Goal: Information Seeking & Learning: Learn about a topic

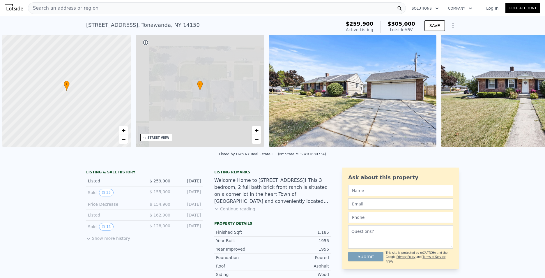
scroll to position [0, 2]
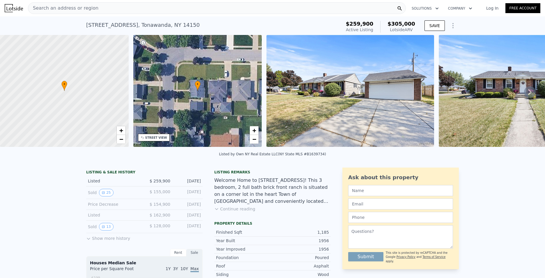
click at [102, 241] on button "Show more history" at bounding box center [108, 237] width 44 height 8
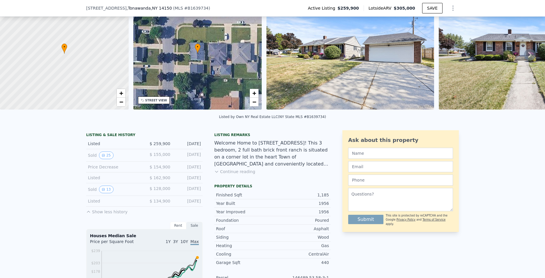
scroll to position [85, 0]
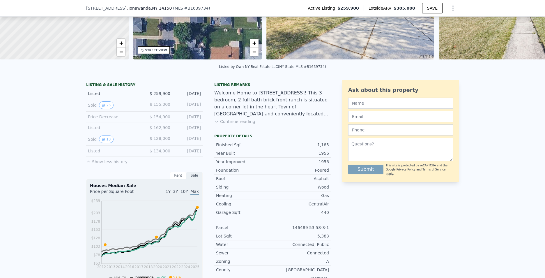
click at [102, 138] on div "Sold 13 $ 128,000 [DATE]" at bounding box center [144, 139] width 116 height 13
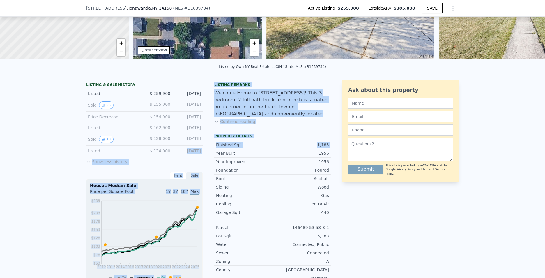
drag, startPoint x: 177, startPoint y: 155, endPoint x: 208, endPoint y: 155, distance: 31.4
click at [208, 155] on div "LISTING & SALE HISTORY Listed $ 259,900 [DATE] Sold 25 $ 155,000 [DATE] Price D…" at bounding box center [208, 229] width 244 height 298
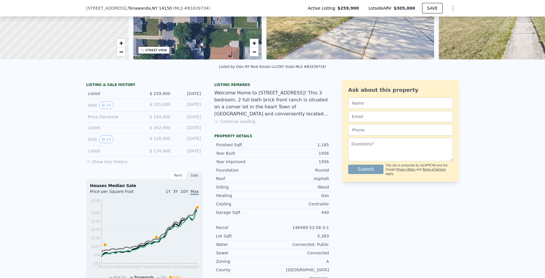
drag, startPoint x: 208, startPoint y: 155, endPoint x: 137, endPoint y: 157, distance: 71.3
click at [139, 156] on div "Listed $ 134,900 [DATE]" at bounding box center [144, 150] width 116 height 11
click at [104, 143] on button "13" at bounding box center [106, 139] width 14 height 8
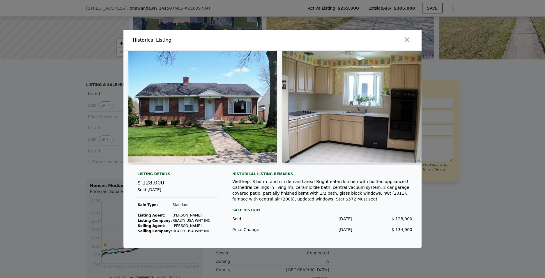
click at [253, 114] on img at bounding box center [202, 107] width 149 height 112
drag, startPoint x: 253, startPoint y: 190, endPoint x: 305, endPoint y: 190, distance: 52.1
click at [305, 190] on div "Well kept 3 bdrm ranch in demand area! Bright eat-in kitchen with built-in appl…" at bounding box center [322, 189] width 180 height 23
drag, startPoint x: 322, startPoint y: 190, endPoint x: 412, endPoint y: 189, distance: 90.5
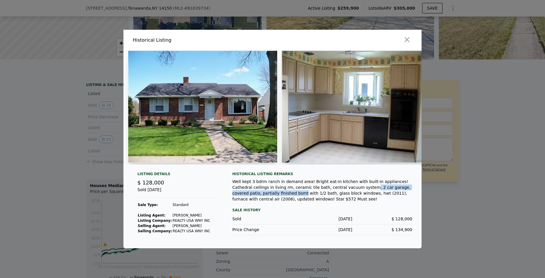
click at [412, 189] on div "Listing Details $ 128,000 Sold [DATE] Sale Type: Standard Listing Agent: [PERSO…" at bounding box center [272, 209] width 298 height 77
drag, startPoint x: 412, startPoint y: 189, endPoint x: 342, endPoint y: 189, distance: 69.8
click at [412, 189] on div "Listing Details $ 128,000 Sold [DATE] Sale Type: Standard Listing Agent: [PERSO…" at bounding box center [272, 209] width 298 height 77
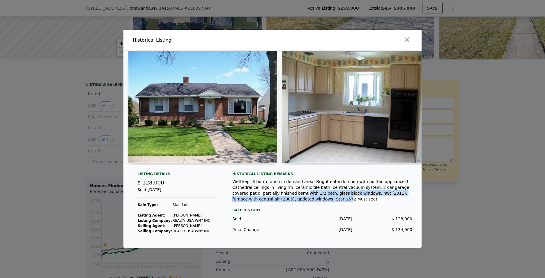
drag, startPoint x: 230, startPoint y: 195, endPoint x: 410, endPoint y: 195, distance: 180.4
click at [410, 195] on div "Listing Details $ 128,000 Sold [DATE] Sale Type: Standard Listing Agent: [PERSO…" at bounding box center [272, 209] width 298 height 77
drag, startPoint x: 410, startPoint y: 195, endPoint x: 303, endPoint y: 196, distance: 106.5
click at [310, 195] on div "Well kept 3 bdrm ranch in demand area! Bright eat-in kitchen with built-in appl…" at bounding box center [322, 189] width 180 height 23
drag, startPoint x: 292, startPoint y: 195, endPoint x: 326, endPoint y: 195, distance: 33.7
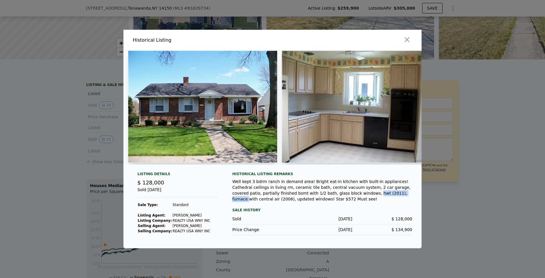
click at [326, 195] on div "Well kept 3 bdrm ranch in demand area! Bright eat-in kitchen with built-in appl…" at bounding box center [322, 189] width 180 height 23
drag, startPoint x: 326, startPoint y: 195, endPoint x: 301, endPoint y: 201, distance: 26.0
click at [301, 201] on div "Well kept 3 bdrm ranch in demand area! Bright eat-in kitchen with built-in appl…" at bounding box center [322, 189] width 180 height 23
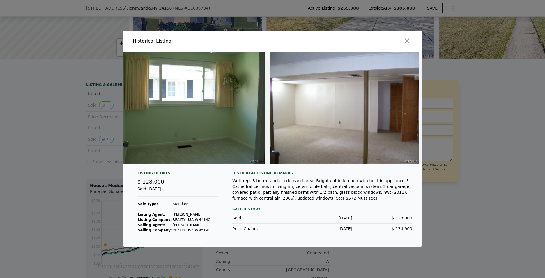
scroll to position [0, 1599]
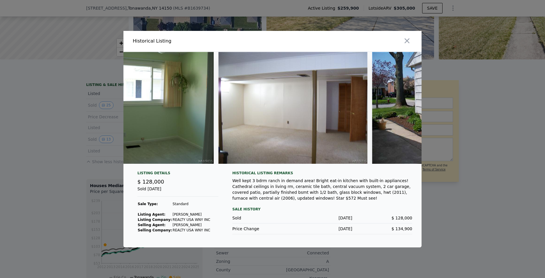
click at [294, 137] on img at bounding box center [292, 108] width 149 height 112
click at [249, 110] on img at bounding box center [292, 108] width 149 height 112
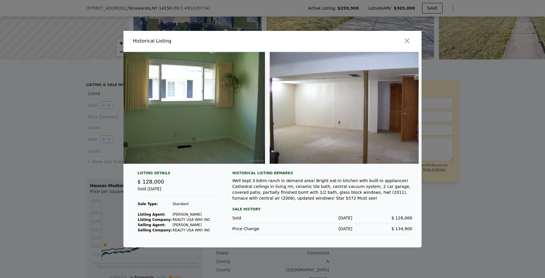
scroll to position [0, 0]
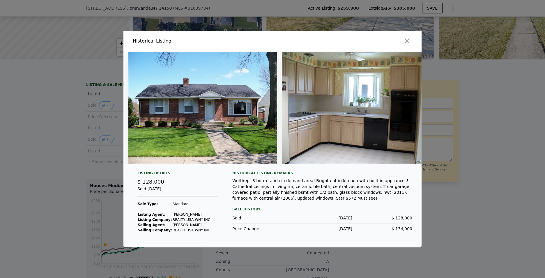
click at [192, 117] on img at bounding box center [202, 108] width 149 height 112
click at [207, 120] on img at bounding box center [202, 108] width 149 height 112
drag, startPoint x: 406, startPoint y: 41, endPoint x: 403, endPoint y: 42, distance: 3.4
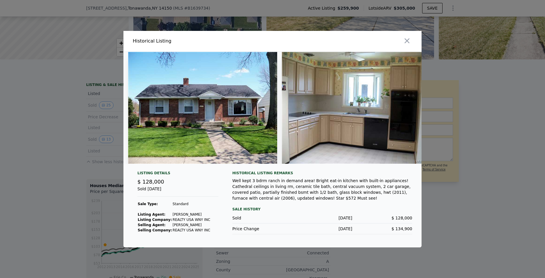
click at [406, 40] on icon "button" at bounding box center [407, 41] width 8 height 8
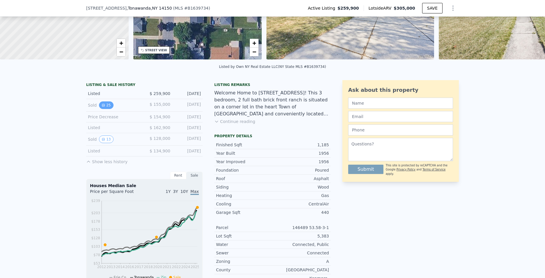
click at [101, 109] on button "25" at bounding box center [106, 105] width 14 height 8
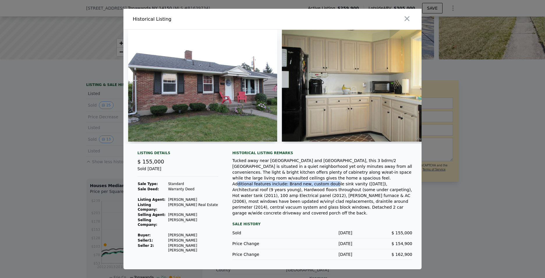
drag, startPoint x: 261, startPoint y: 186, endPoint x: 344, endPoint y: 186, distance: 83.8
click at [344, 186] on div "Tucked away near [GEOGRAPHIC_DATA] and [GEOGRAPHIC_DATA], this 3 bdrm/2 [GEOGRA…" at bounding box center [322, 186] width 180 height 58
drag, startPoint x: 344, startPoint y: 186, endPoint x: 415, endPoint y: 185, distance: 70.7
click at [415, 185] on div "Listing Details $ 155,000 Sold [DATE] Sale Type: Standard Sale Deed: Warranty D…" at bounding box center [272, 209] width 298 height 118
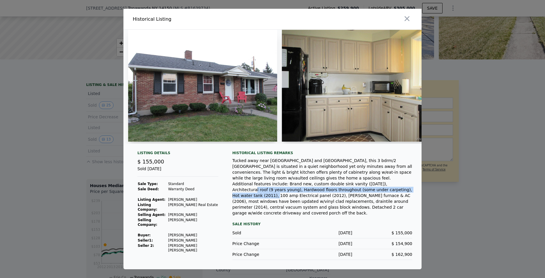
drag, startPoint x: 233, startPoint y: 191, endPoint x: 403, endPoint y: 190, distance: 170.2
click at [403, 190] on div "Tucked away near [GEOGRAPHIC_DATA] and [GEOGRAPHIC_DATA], this 3 bdrm/2 [GEOGRA…" at bounding box center [322, 186] width 180 height 58
drag, startPoint x: 403, startPoint y: 190, endPoint x: 310, endPoint y: 195, distance: 93.5
click at [310, 195] on div "Tucked away near [GEOGRAPHIC_DATA] and [GEOGRAPHIC_DATA], this 3 bdrm/2 [GEOGRA…" at bounding box center [322, 186] width 180 height 58
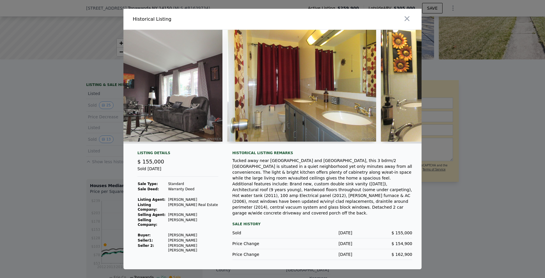
scroll to position [0, 1435]
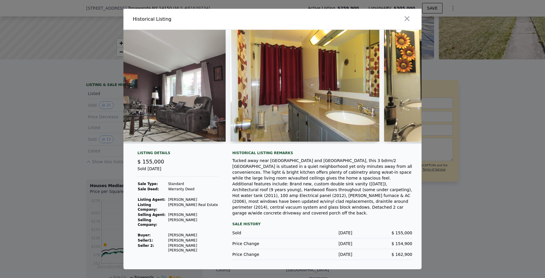
drag, startPoint x: 279, startPoint y: 146, endPoint x: 294, endPoint y: 147, distance: 14.9
click at [294, 143] on div at bounding box center [272, 87] width 298 height 114
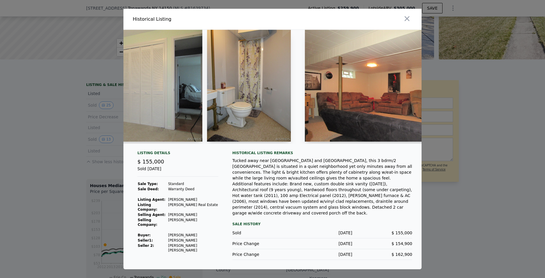
scroll to position [0, 2394]
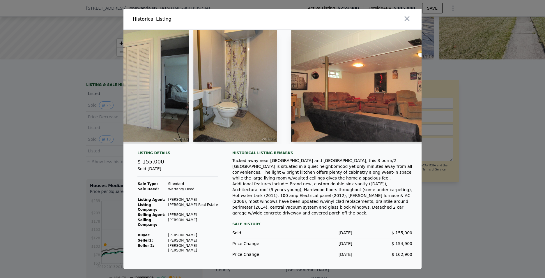
click at [210, 72] on img at bounding box center [235, 86] width 84 height 112
click at [230, 95] on img at bounding box center [235, 86] width 84 height 112
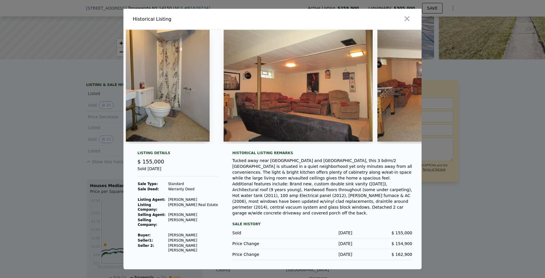
scroll to position [0, 2469]
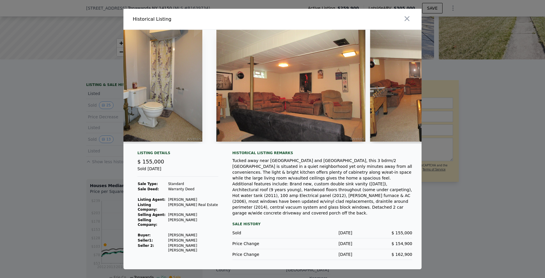
click at [250, 92] on img at bounding box center [290, 86] width 149 height 112
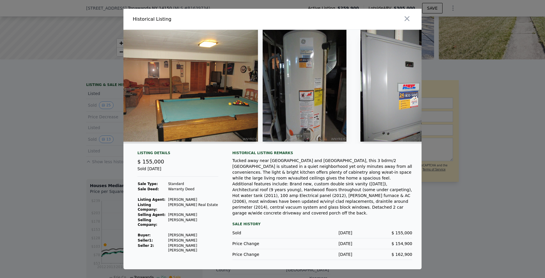
scroll to position [0, 2451]
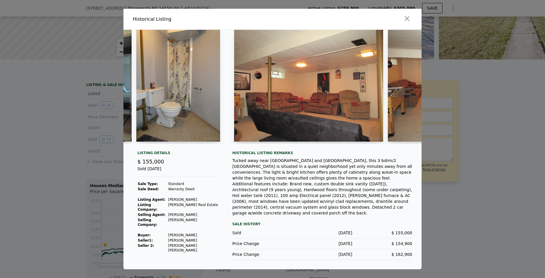
drag, startPoint x: 350, startPoint y: 152, endPoint x: 360, endPoint y: 151, distance: 10.2
click at [360, 148] on div at bounding box center [272, 89] width 298 height 118
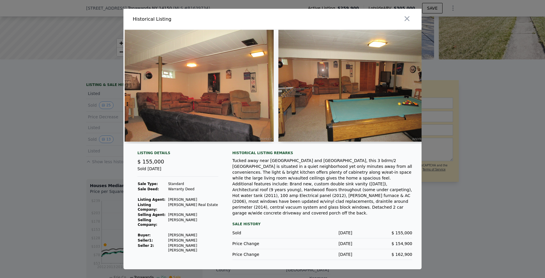
scroll to position [0, 2589]
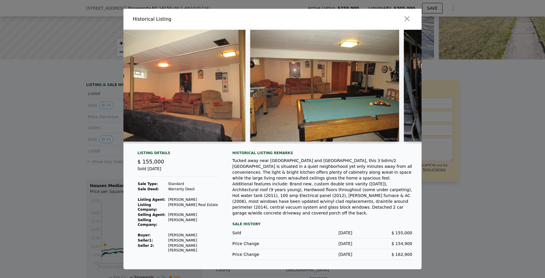
click at [356, 128] on img at bounding box center [324, 86] width 149 height 112
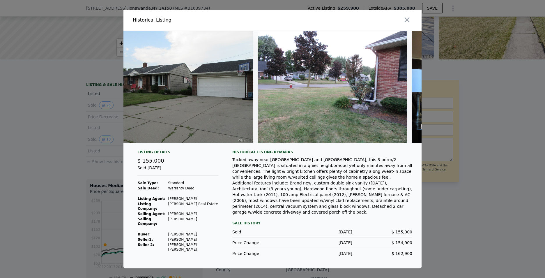
scroll to position [0, 3331]
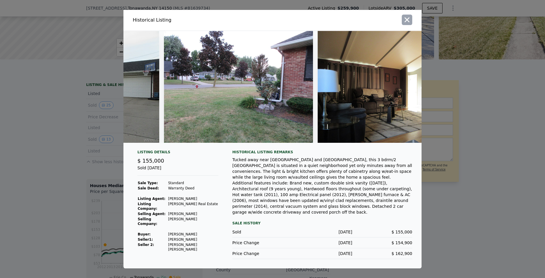
click at [403, 23] on icon "button" at bounding box center [407, 20] width 8 height 8
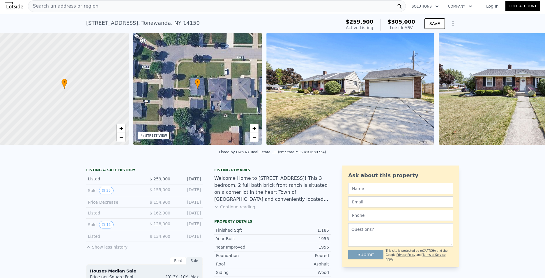
scroll to position [58, 0]
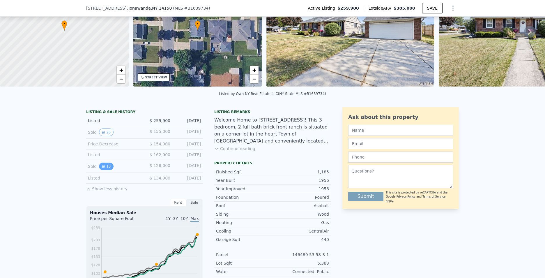
click at [106, 170] on button "13" at bounding box center [106, 166] width 14 height 8
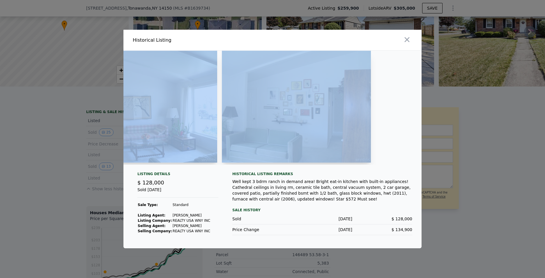
scroll to position [0, 688]
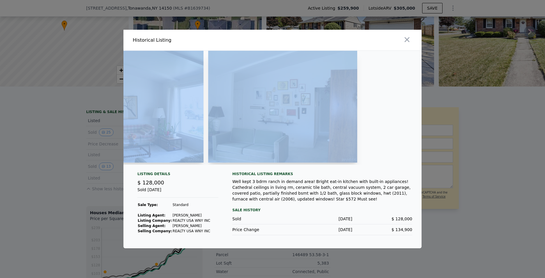
drag, startPoint x: 181, startPoint y: 166, endPoint x: 315, endPoint y: 158, distance: 134.7
click at [315, 158] on div at bounding box center [272, 108] width 298 height 114
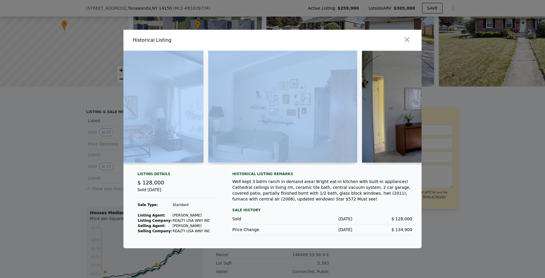
drag, startPoint x: 315, startPoint y: 158, endPoint x: 309, endPoint y: 169, distance: 13.2
click at [309, 169] on div at bounding box center [272, 110] width 298 height 118
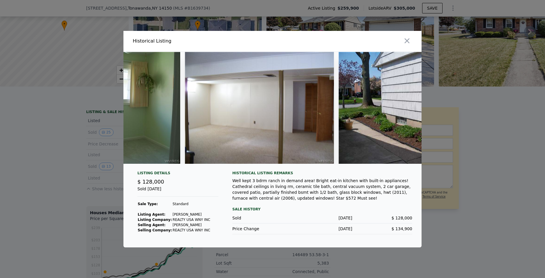
scroll to position [0, 1668]
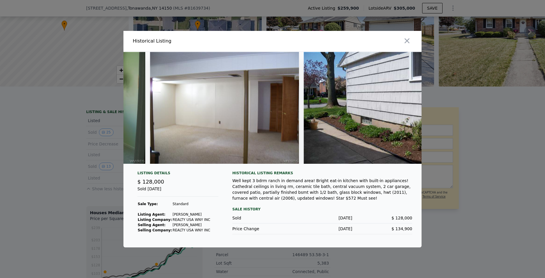
click at [239, 117] on img at bounding box center [224, 108] width 149 height 112
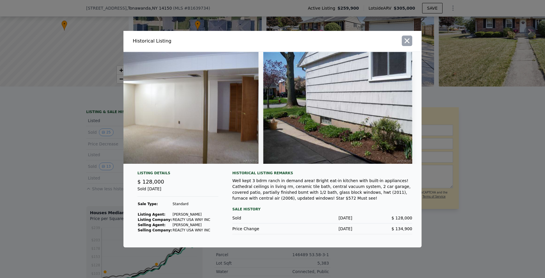
drag, startPoint x: 405, startPoint y: 45, endPoint x: 405, endPoint y: 41, distance: 3.5
click at [405, 41] on div at bounding box center [348, 41] width 147 height 21
click at [401, 42] on div at bounding box center [348, 41] width 147 height 21
click at [403, 43] on button "button" at bounding box center [406, 40] width 10 height 10
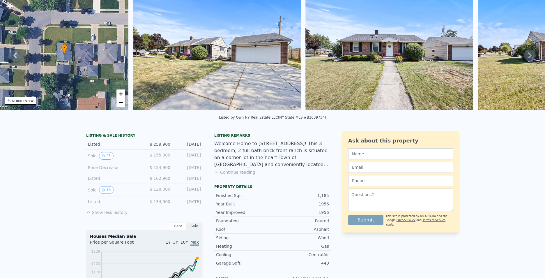
scroll to position [2, 0]
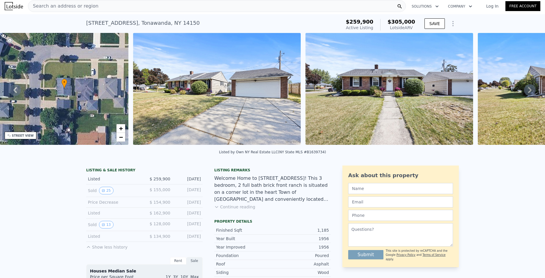
click at [217, 65] on img at bounding box center [217, 89] width 168 height 112
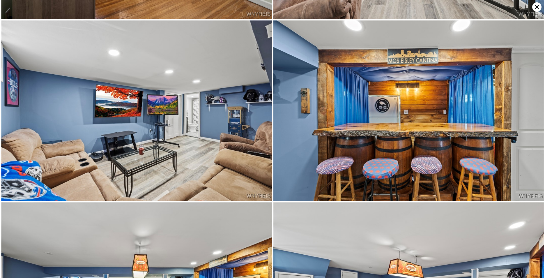
scroll to position [3669, 0]
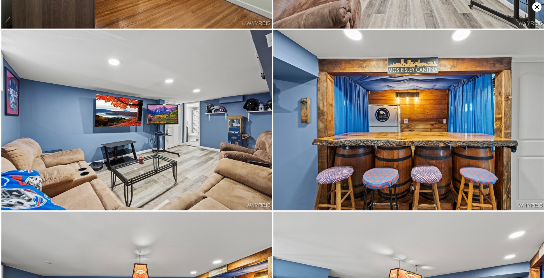
click at [536, 8] on icon at bounding box center [536, 6] width 9 height 9
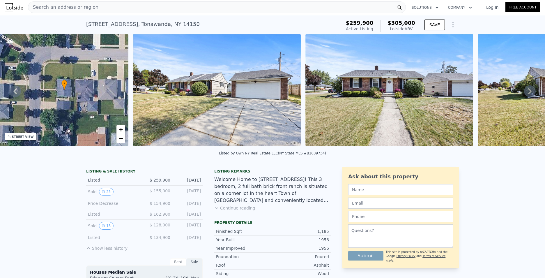
scroll to position [0, 0]
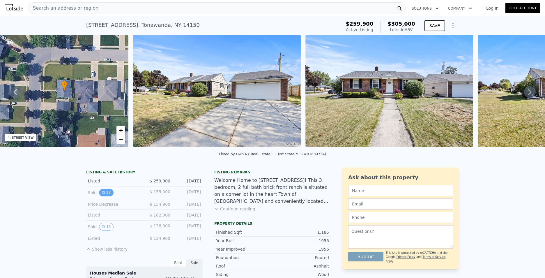
click at [102, 193] on icon "View historical data" at bounding box center [103, 192] width 2 height 2
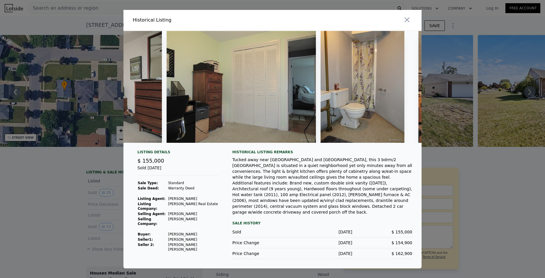
scroll to position [0, 2293]
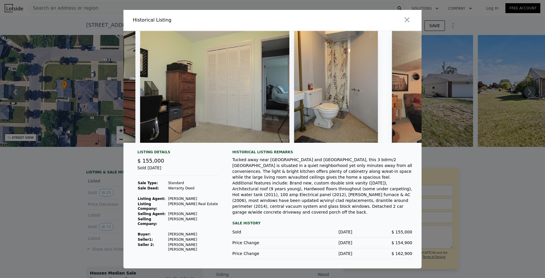
click at [335, 101] on img at bounding box center [336, 87] width 84 height 112
click at [410, 24] on icon "button" at bounding box center [407, 20] width 8 height 8
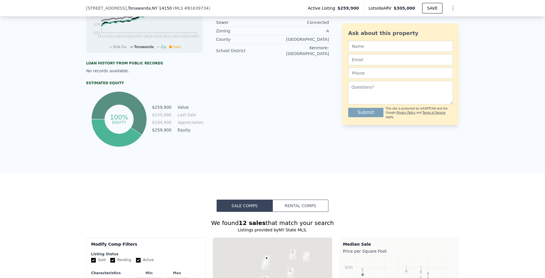
scroll to position [318, 0]
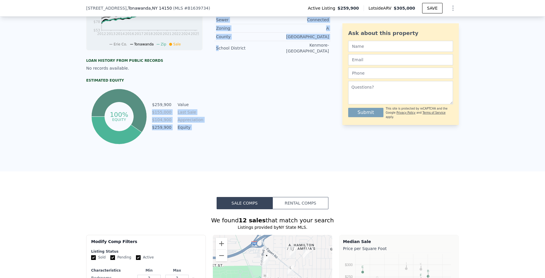
drag, startPoint x: 154, startPoint y: 118, endPoint x: 219, endPoint y: 116, distance: 65.2
drag, startPoint x: 219, startPoint y: 116, endPoint x: 195, endPoint y: 150, distance: 41.4
click at [242, 170] on div "LISTING & SALE HISTORY Listed $ 259,900 [DATE] Sold 25 $ 155,000 [DATE] Price D…" at bounding box center [272, 7] width 545 height 328
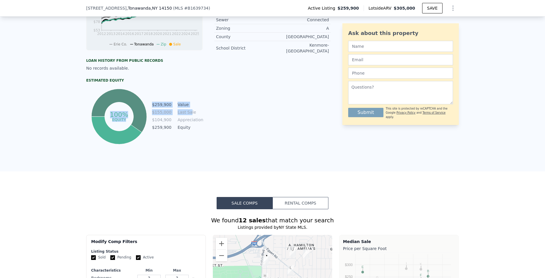
drag, startPoint x: 152, startPoint y: 118, endPoint x: 195, endPoint y: 120, distance: 43.1
click at [195, 120] on div "100% equity $259,900 Value $155,000 Last Sale $104,900 Appreciation $259,900 Eq…" at bounding box center [144, 116] width 116 height 58
drag, startPoint x: 195, startPoint y: 120, endPoint x: 156, endPoint y: 130, distance: 39.9
click at [156, 130] on td "$259,900" at bounding box center [162, 127] width 20 height 6
drag, startPoint x: 151, startPoint y: 130, endPoint x: 195, endPoint y: 129, distance: 44.2
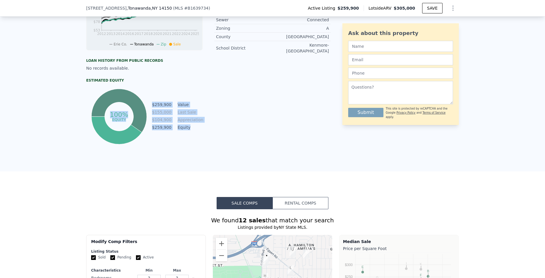
click at [195, 129] on div "100% equity $259,900 Value $155,000 Last Sale $104,900 Appreciation $259,900 Eq…" at bounding box center [144, 116] width 116 height 58
click at [197, 130] on td "Equity" at bounding box center [189, 127] width 26 height 6
click at [157, 115] on td "$155,000" at bounding box center [162, 112] width 20 height 6
drag, startPoint x: 157, startPoint y: 117, endPoint x: 155, endPoint y: 112, distance: 5.4
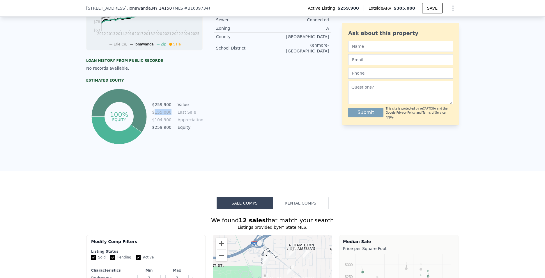
click at [155, 112] on tbody "$259,900 Value $155,000 Last Sale $104,900 Appreciation $259,900 Equity" at bounding box center [177, 116] width 51 height 30
drag, startPoint x: 152, startPoint y: 110, endPoint x: 192, endPoint y: 110, distance: 40.7
click at [192, 110] on div "100% equity $259,900 Value $155,000 Last Sale $104,900 Appreciation $259,900 Eq…" at bounding box center [144, 116] width 116 height 58
drag, startPoint x: 192, startPoint y: 110, endPoint x: 195, endPoint y: 112, distance: 4.0
click at [195, 112] on tbody "$259,900 Value $155,000 Last Sale $104,900 Appreciation $259,900 Equity" at bounding box center [177, 116] width 51 height 30
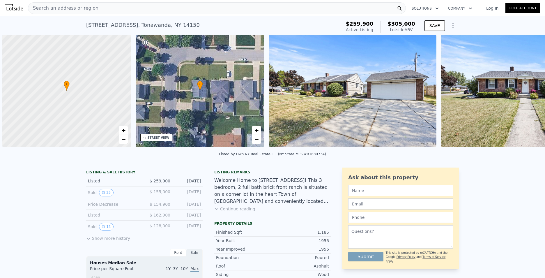
scroll to position [0, 2]
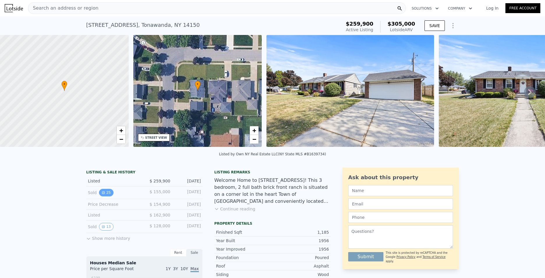
click at [102, 194] on icon "View historical data" at bounding box center [103, 192] width 3 height 3
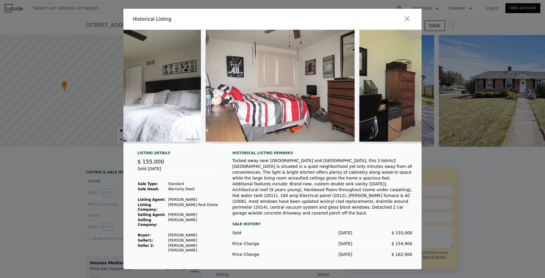
scroll to position [0, 2259]
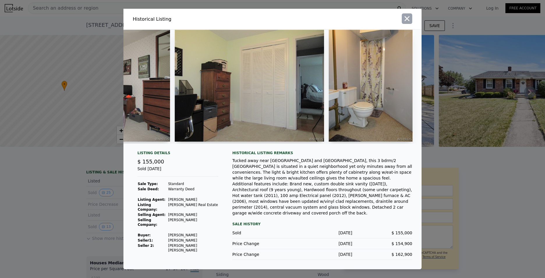
click at [406, 21] on icon "button" at bounding box center [406, 18] width 5 height 5
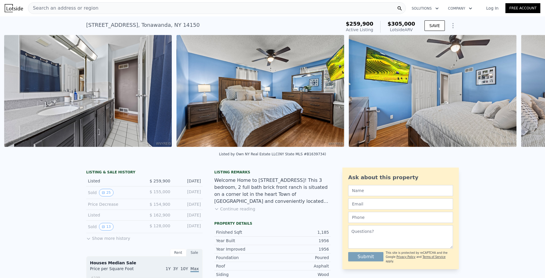
scroll to position [0, 5415]
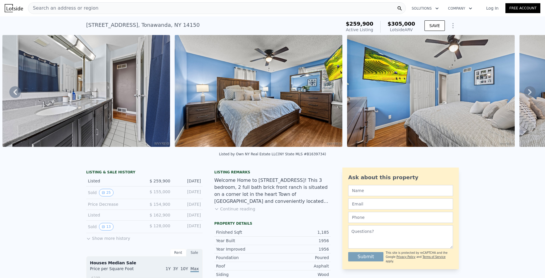
drag, startPoint x: 368, startPoint y: 147, endPoint x: 398, endPoint y: 146, distance: 29.7
click at [398, 146] on div at bounding box center [430, 92] width 172 height 114
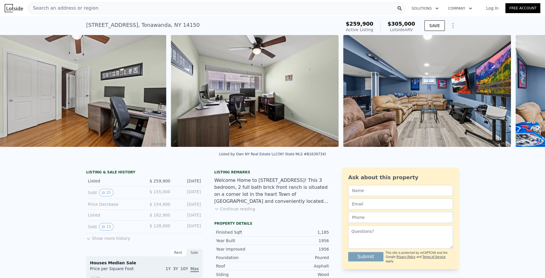
scroll to position [0, 6448]
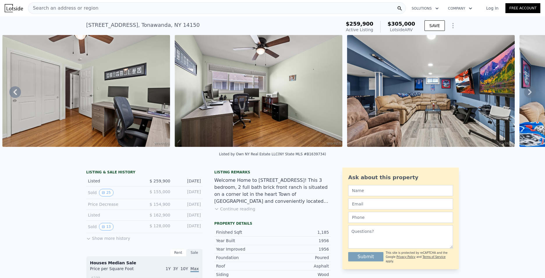
click at [289, 116] on img at bounding box center [259, 91] width 168 height 112
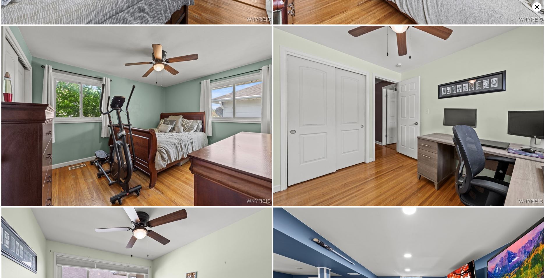
scroll to position [3489, 0]
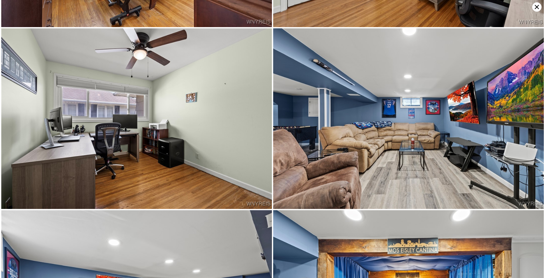
click at [221, 129] on img at bounding box center [136, 118] width 271 height 180
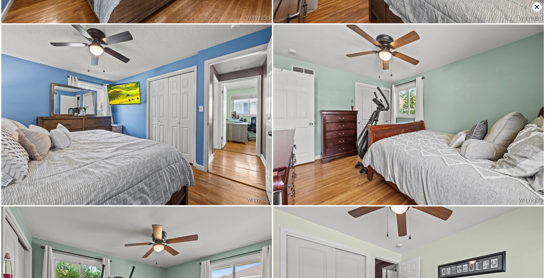
scroll to position [3128, 0]
